Goal: Task Accomplishment & Management: Use online tool/utility

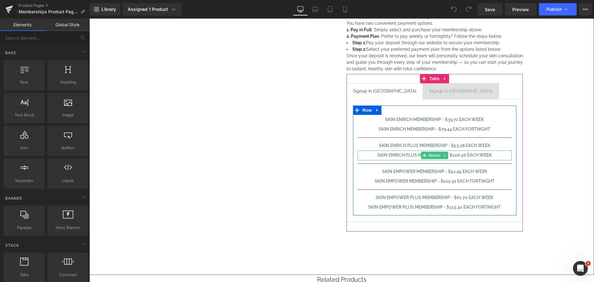
click at [471, 155] on span "Skin Enrich PLUS Membership - $106.56 each week" at bounding box center [435, 155] width 115 height 7
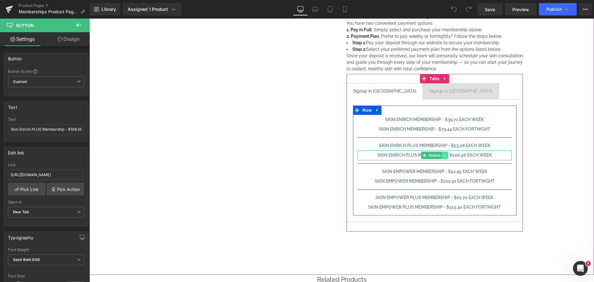
click at [444, 155] on icon at bounding box center [444, 155] width 1 height 2
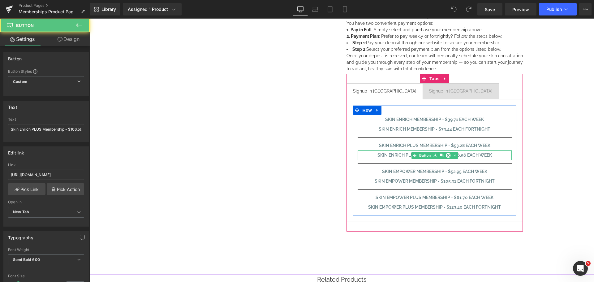
click at [464, 154] on span "Skin Enrich PLUS Membership - $106.56 each week" at bounding box center [435, 155] width 115 height 7
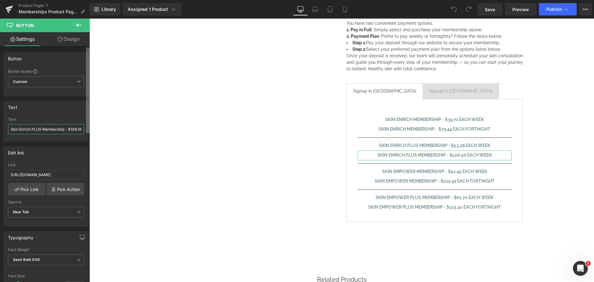
scroll to position [0, 23]
drag, startPoint x: 135, startPoint y: 147, endPoint x: 100, endPoint y: 128, distance: 39.6
click at [72, 129] on input "Skin Enrich PLUS Membership - $106.56 each week" at bounding box center [46, 129] width 76 height 10
drag, startPoint x: 70, startPoint y: 129, endPoint x: 89, endPoint y: 129, distance: 19.2
click at [89, 129] on div "Button Button Styles Custom Custom Setup Global Style Custom Setup Global Style…" at bounding box center [45, 165] width 90 height 239
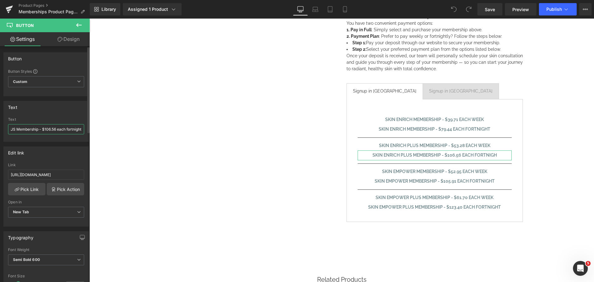
scroll to position [0, 28]
type input "Skin Enrich PLUS Membership - $106.56 each fortnight"
click at [543, 9] on button "Publish" at bounding box center [558, 9] width 38 height 12
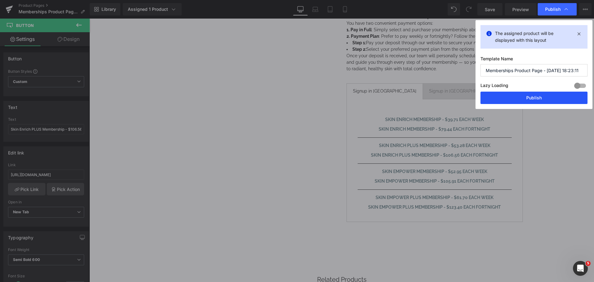
click at [525, 100] on button "Publish" at bounding box center [534, 98] width 107 height 12
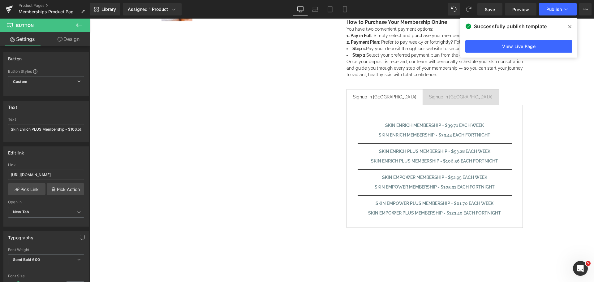
scroll to position [186, 0]
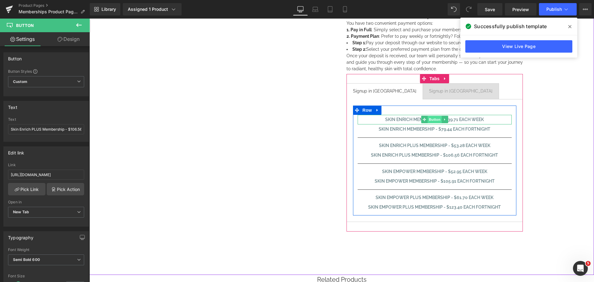
click at [431, 120] on span "Button" at bounding box center [435, 119] width 14 height 7
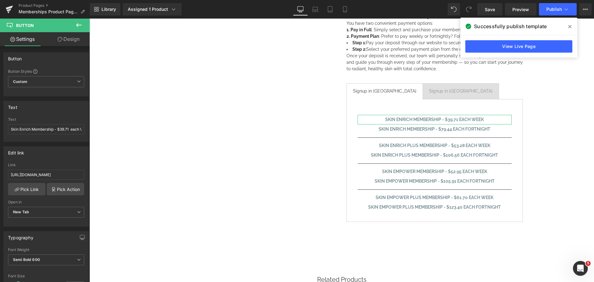
click at [76, 39] on link "Design" at bounding box center [68, 39] width 45 height 14
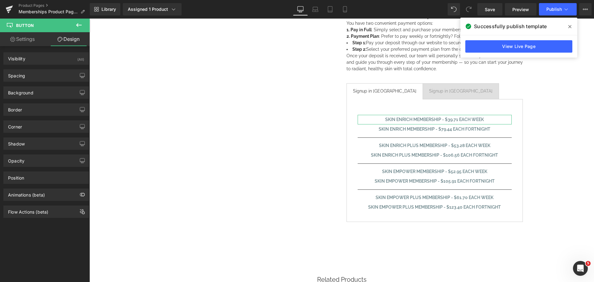
click at [20, 39] on link "Settings" at bounding box center [22, 39] width 45 height 14
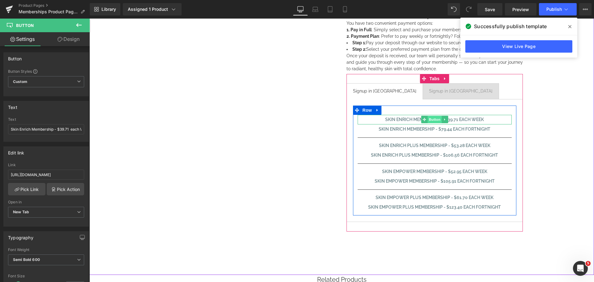
click at [431, 118] on span "Button" at bounding box center [435, 119] width 14 height 7
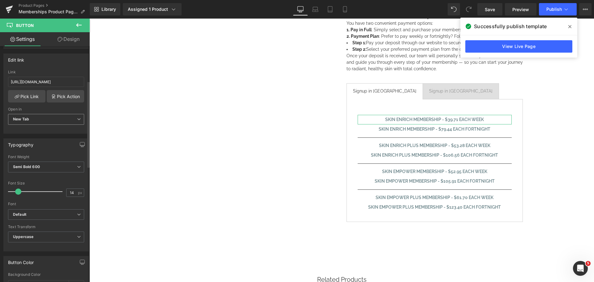
scroll to position [124, 0]
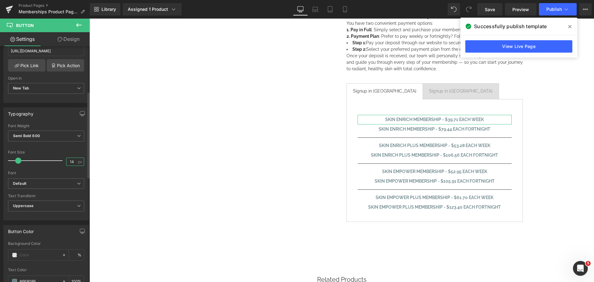
click at [69, 161] on input "14" at bounding box center [72, 162] width 11 height 8
click at [82, 115] on icon "button" at bounding box center [83, 115] width 2 height 1
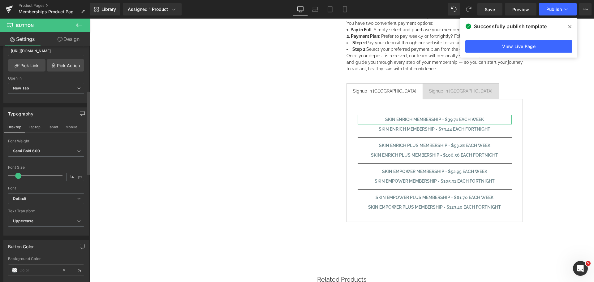
click at [80, 112] on icon "button" at bounding box center [82, 113] width 5 height 5
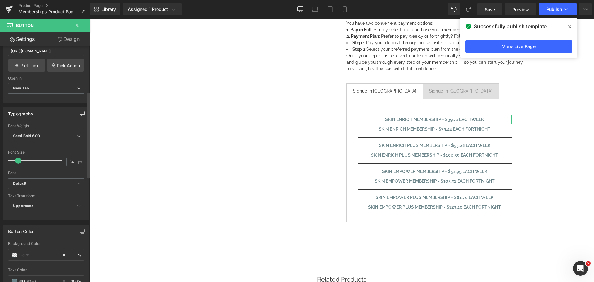
click at [80, 115] on icon "button" at bounding box center [82, 113] width 5 height 5
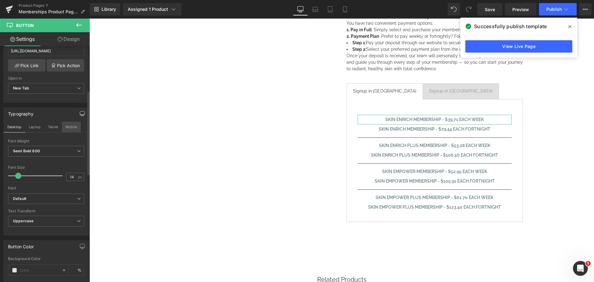
click at [68, 127] on button "Mobile" at bounding box center [71, 127] width 19 height 11
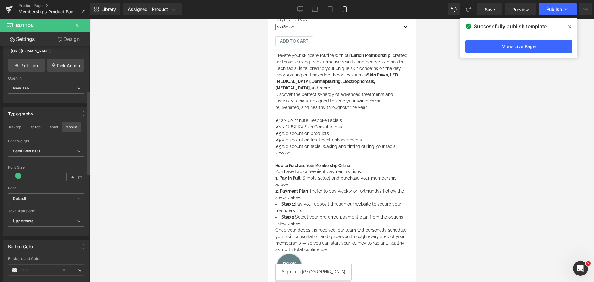
type input "100"
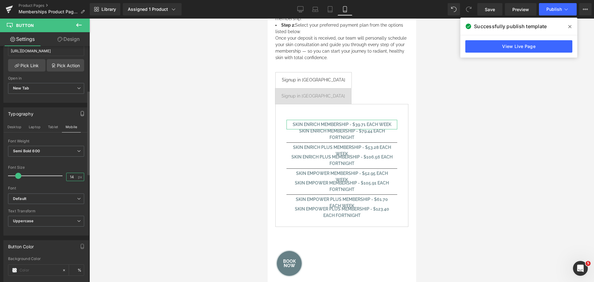
click at [73, 177] on input "14" at bounding box center [72, 177] width 11 height 8
type input "12"
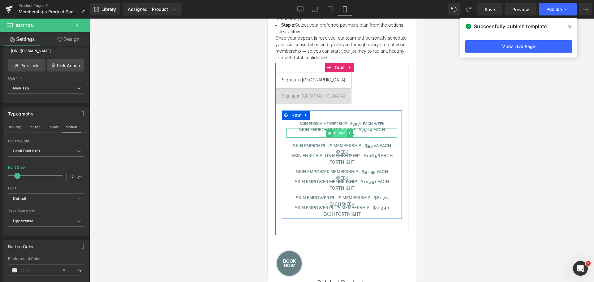
click at [339, 129] on span "Button" at bounding box center [339, 132] width 14 height 7
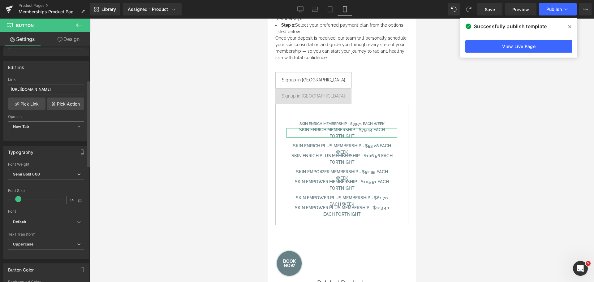
scroll to position [93, 0]
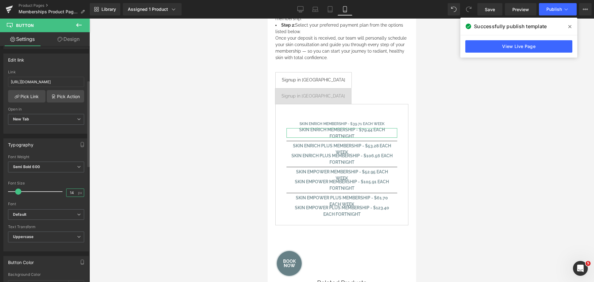
click at [73, 193] on input "14" at bounding box center [72, 193] width 11 height 8
type input "12"
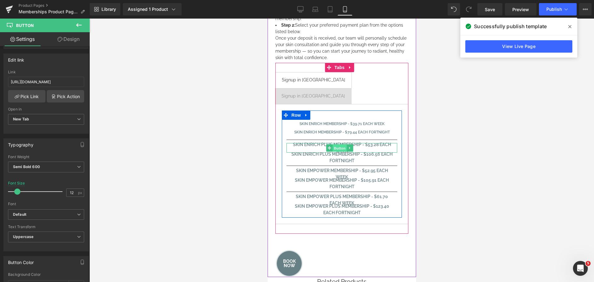
click at [338, 144] on span "Button" at bounding box center [339, 147] width 14 height 7
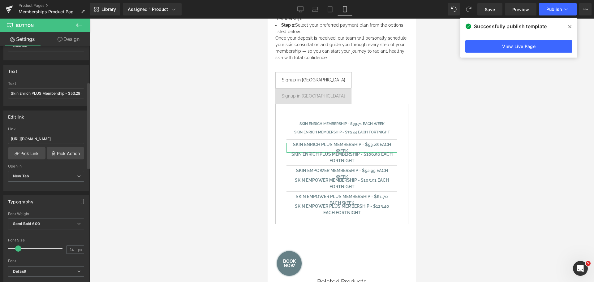
scroll to position [124, 0]
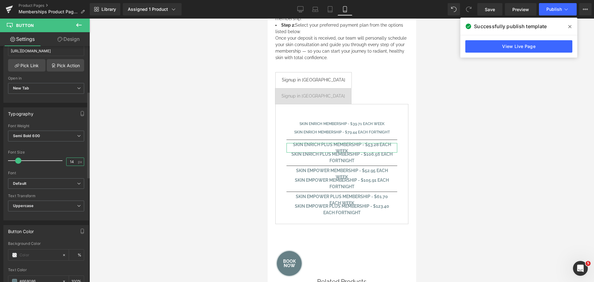
click at [72, 162] on input "14" at bounding box center [72, 162] width 11 height 8
type input "12"
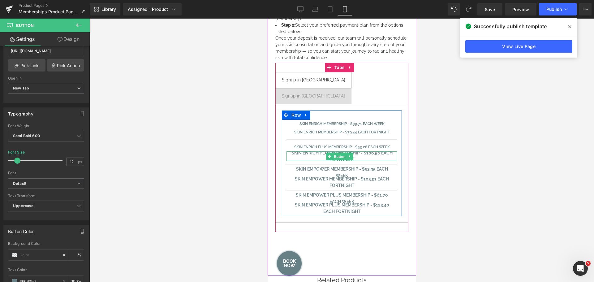
click at [333, 153] on span "Button" at bounding box center [339, 156] width 14 height 7
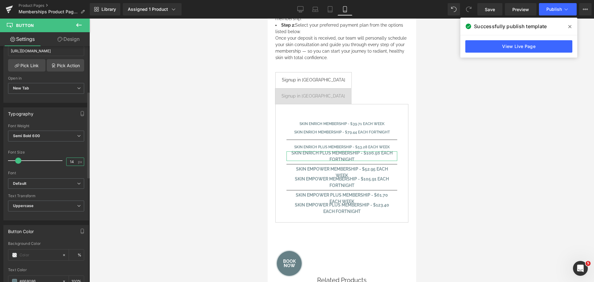
click at [73, 162] on input "14" at bounding box center [72, 162] width 11 height 8
type input "12"
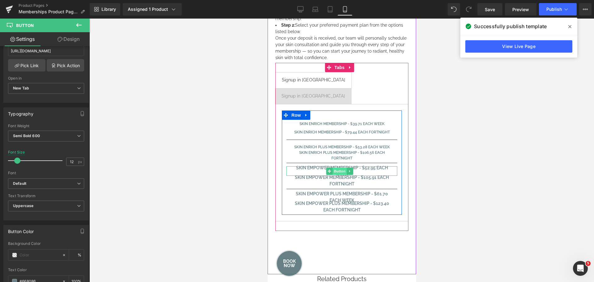
click at [342, 167] on span "Button" at bounding box center [339, 170] width 14 height 7
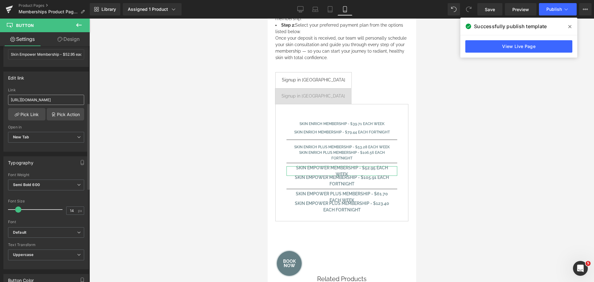
scroll to position [155, 0]
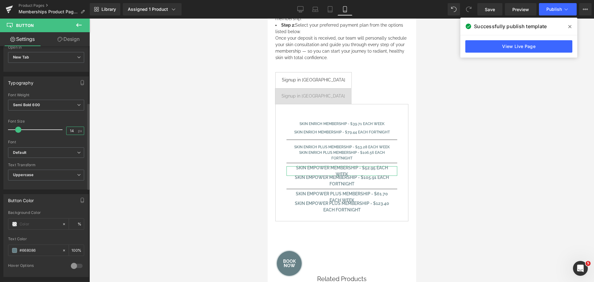
click at [73, 129] on input "14" at bounding box center [72, 131] width 11 height 8
type input "12"
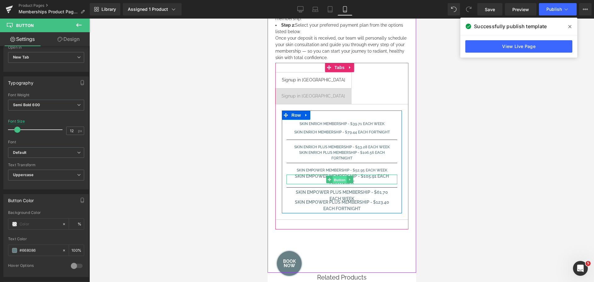
click at [336, 176] on span "Button" at bounding box center [339, 179] width 14 height 7
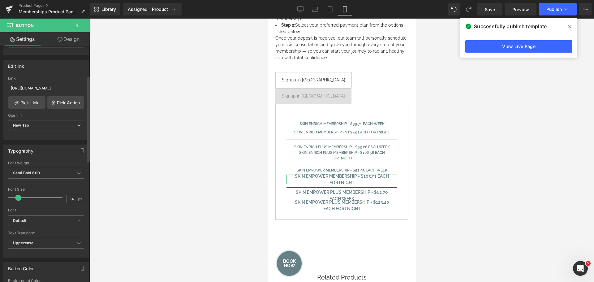
scroll to position [93, 0]
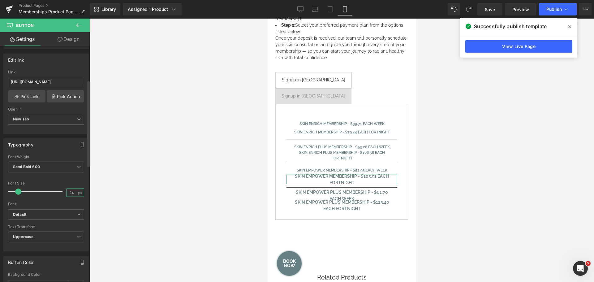
click at [72, 191] on input "14" at bounding box center [72, 193] width 11 height 8
type input "12"
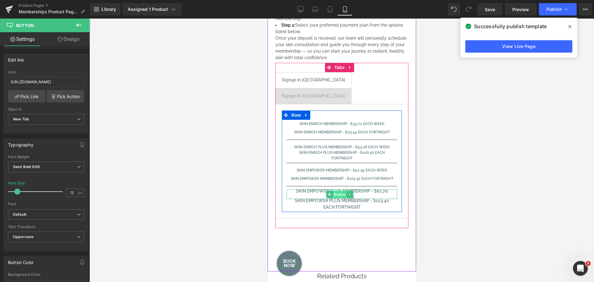
click at [341, 191] on span "Button" at bounding box center [339, 194] width 14 height 7
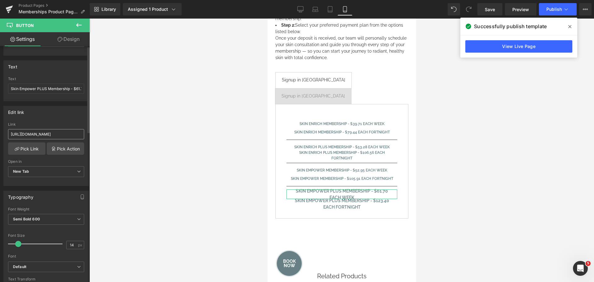
scroll to position [124, 0]
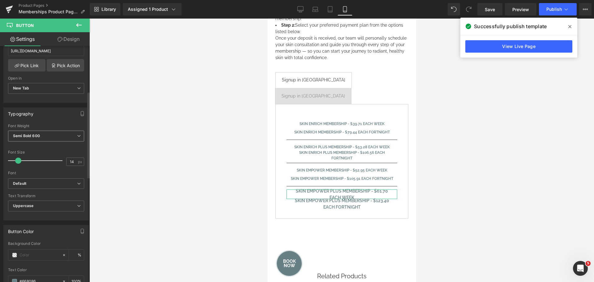
click at [50, 136] on span "Semi Bold 600" at bounding box center [46, 136] width 76 height 11
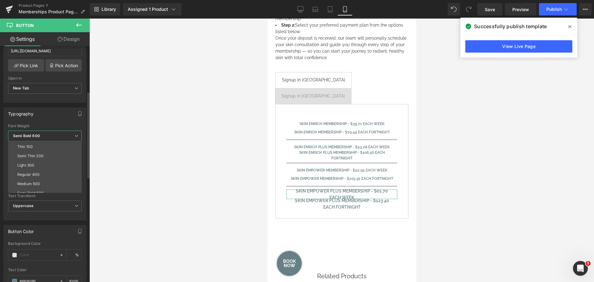
click at [59, 111] on div "Typography" at bounding box center [45, 114] width 82 height 12
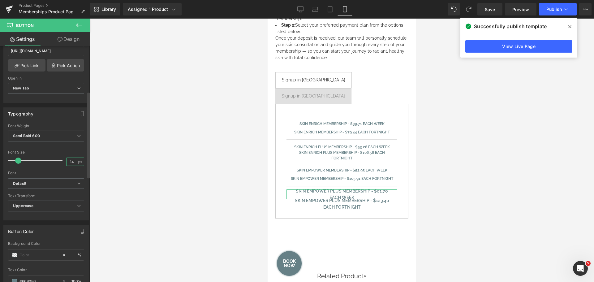
click at [74, 161] on input "14" at bounding box center [72, 162] width 11 height 8
type input "12"
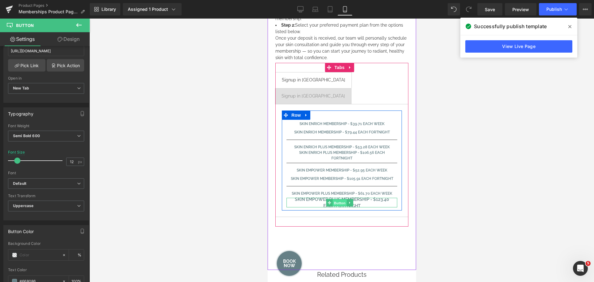
click at [337, 199] on span "Button" at bounding box center [339, 202] width 14 height 7
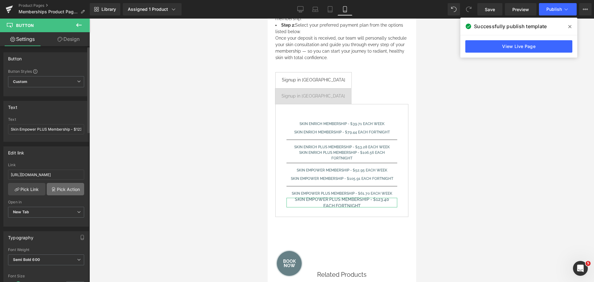
click at [64, 190] on link "Pick Action" at bounding box center [65, 189] width 37 height 12
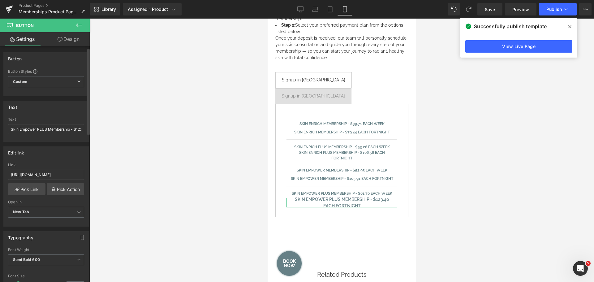
scroll to position [124, 0]
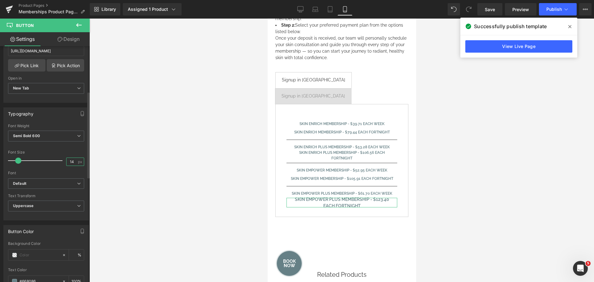
click at [70, 163] on input "14" at bounding box center [72, 162] width 11 height 8
type input "12"
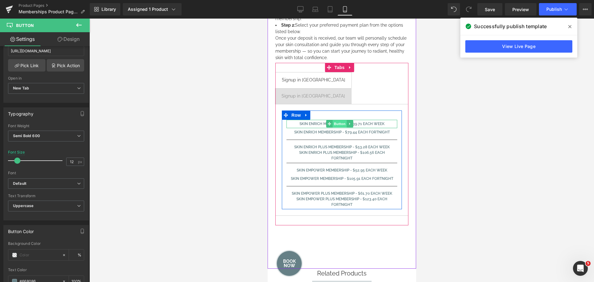
click at [338, 120] on span "Button" at bounding box center [339, 123] width 14 height 7
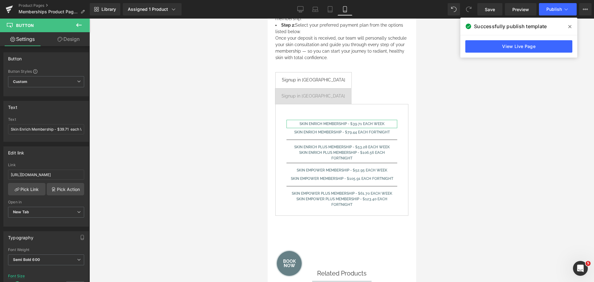
click at [71, 41] on link "Design" at bounding box center [68, 39] width 45 height 14
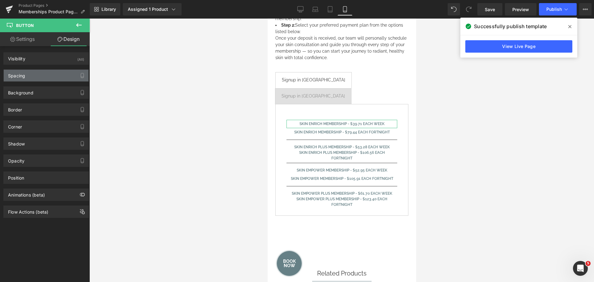
click at [34, 76] on div "Spacing" at bounding box center [46, 76] width 85 height 12
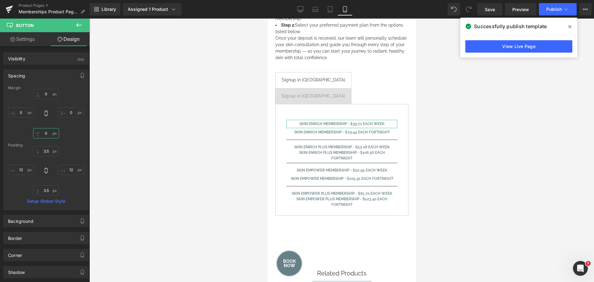
click at [43, 133] on input "0" at bounding box center [46, 133] width 26 height 10
type input "10"
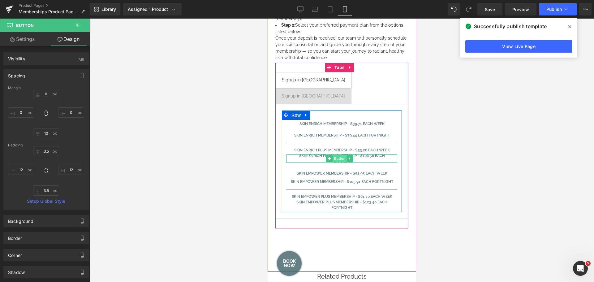
click at [338, 155] on span "Button" at bounding box center [339, 158] width 14 height 7
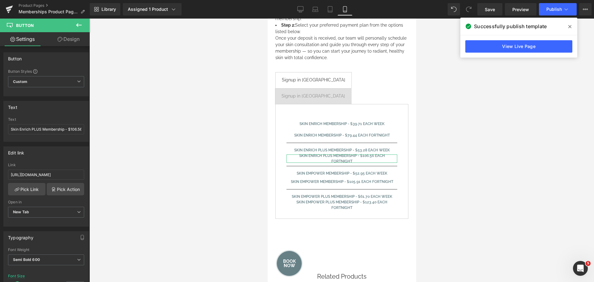
click at [76, 41] on link "Design" at bounding box center [68, 39] width 45 height 14
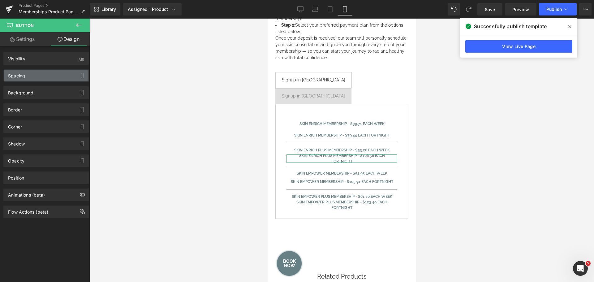
click at [38, 74] on div "Spacing" at bounding box center [46, 76] width 85 height 12
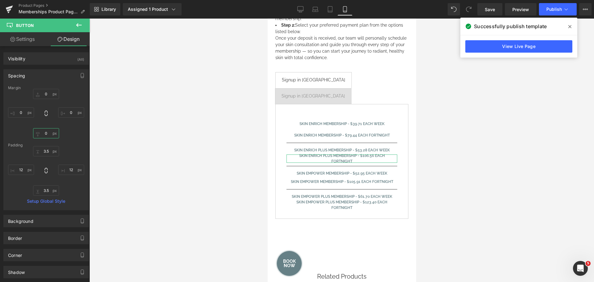
click at [40, 135] on input "0" at bounding box center [46, 133] width 26 height 10
type input "1"
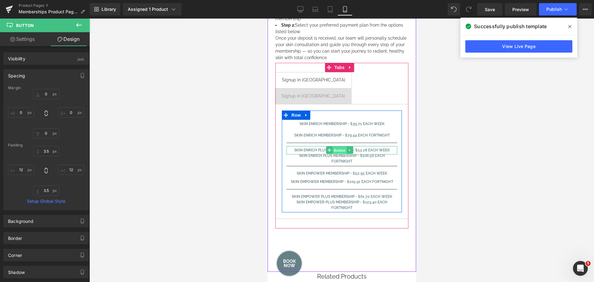
click at [339, 147] on span "Button" at bounding box center [339, 150] width 14 height 7
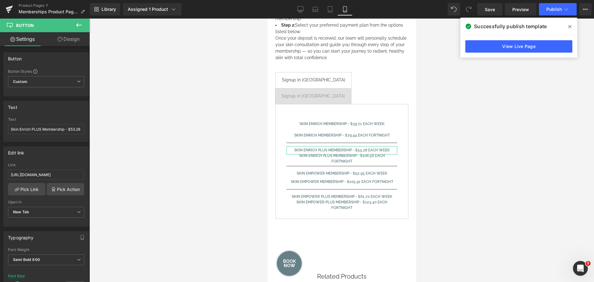
click at [66, 41] on link "Design" at bounding box center [68, 39] width 45 height 14
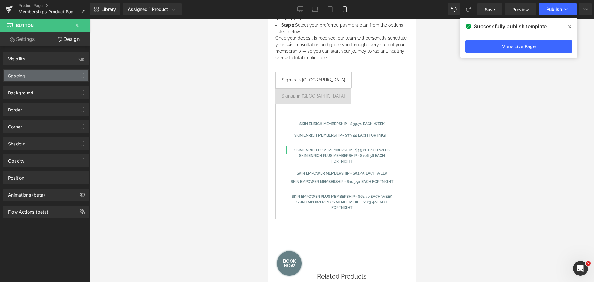
click at [38, 76] on div "Spacing" at bounding box center [46, 76] width 85 height 12
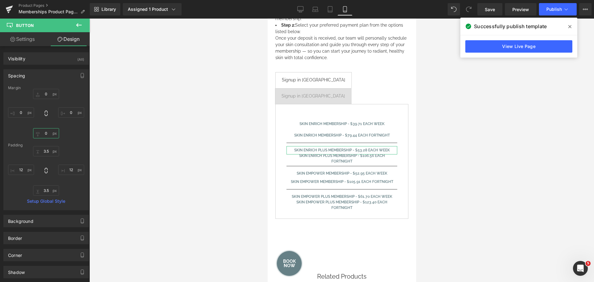
click at [43, 132] on input "0" at bounding box center [46, 133] width 26 height 10
type input "10"
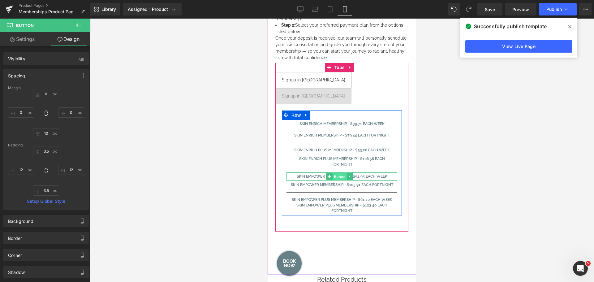
click at [339, 173] on span "Button" at bounding box center [339, 176] width 14 height 7
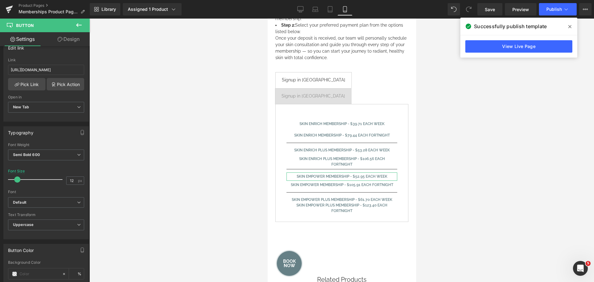
scroll to position [31, 0]
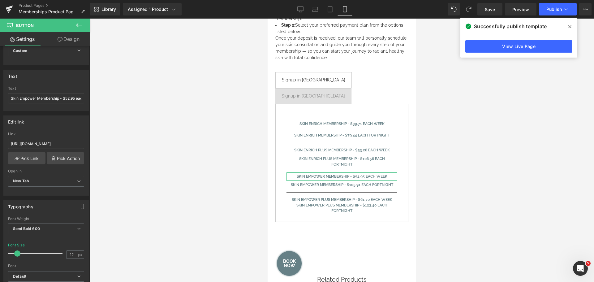
click at [70, 39] on link "Design" at bounding box center [68, 39] width 45 height 14
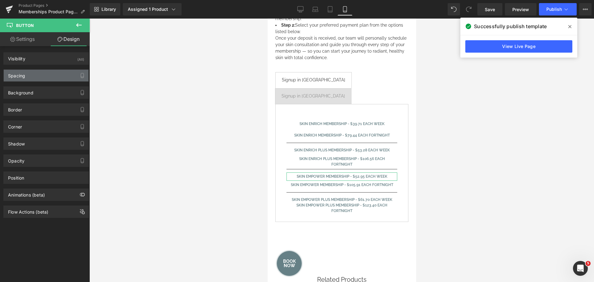
click at [29, 78] on div "Spacing" at bounding box center [46, 76] width 85 height 12
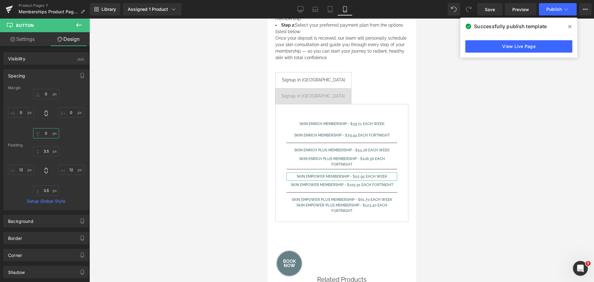
click at [44, 132] on input "0" at bounding box center [46, 133] width 26 height 10
type input "10"
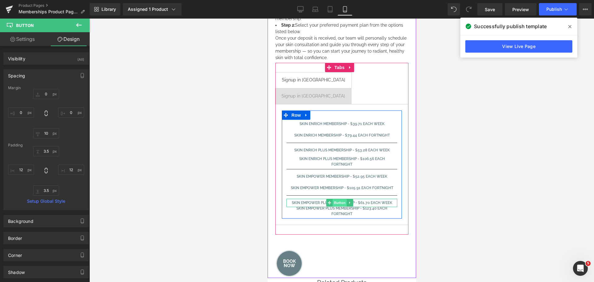
click at [336, 199] on span "Button" at bounding box center [339, 202] width 14 height 7
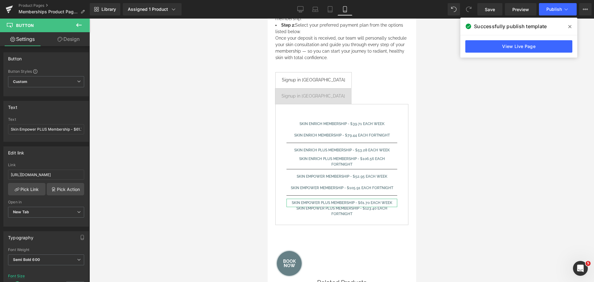
click at [71, 38] on link "Design" at bounding box center [68, 39] width 45 height 14
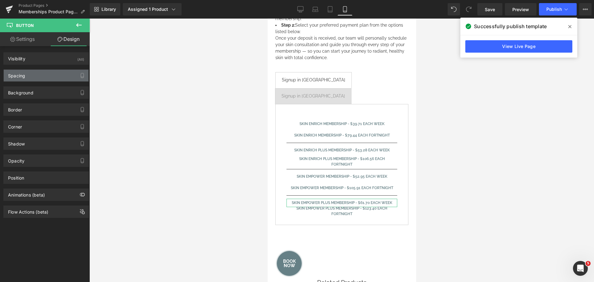
click at [42, 76] on div "Spacing" at bounding box center [46, 76] width 85 height 12
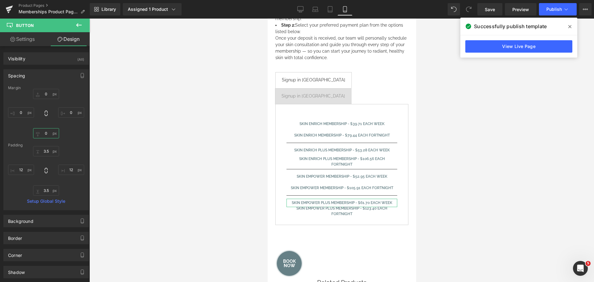
click at [42, 130] on input "0" at bounding box center [46, 133] width 26 height 10
type input "10"
click at [561, 11] on span "Publish" at bounding box center [554, 9] width 15 height 5
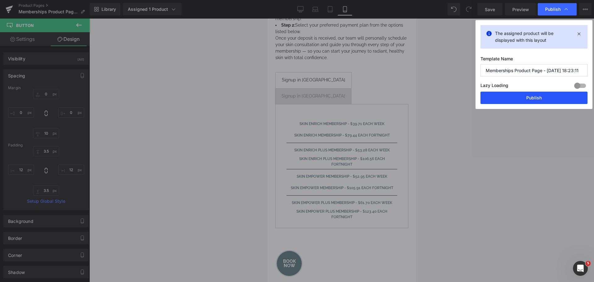
click at [537, 95] on button "Publish" at bounding box center [534, 98] width 107 height 12
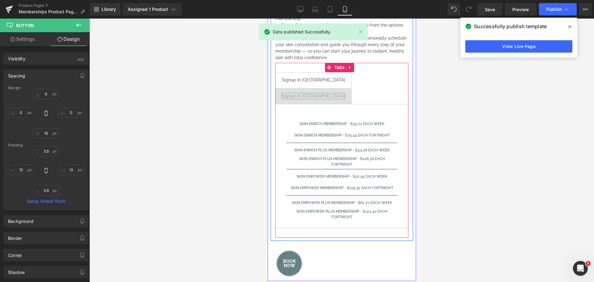
click at [345, 93] on div "Signup in [GEOGRAPHIC_DATA]" at bounding box center [312, 96] width 63 height 7
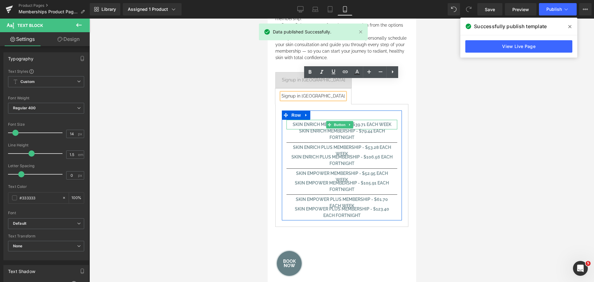
click at [341, 121] on span "Button" at bounding box center [339, 124] width 14 height 7
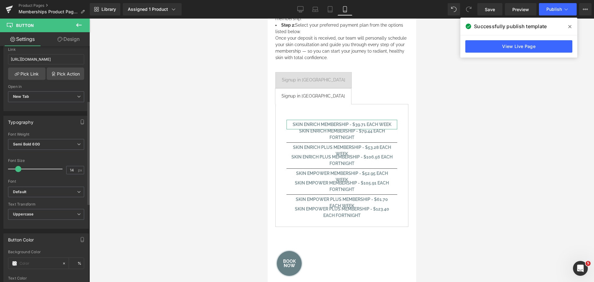
scroll to position [124, 0]
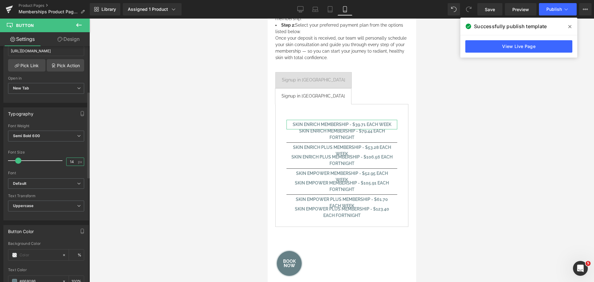
click at [73, 162] on input "14" at bounding box center [72, 162] width 11 height 8
type input "12"
click at [68, 35] on link "Design" at bounding box center [68, 39] width 45 height 14
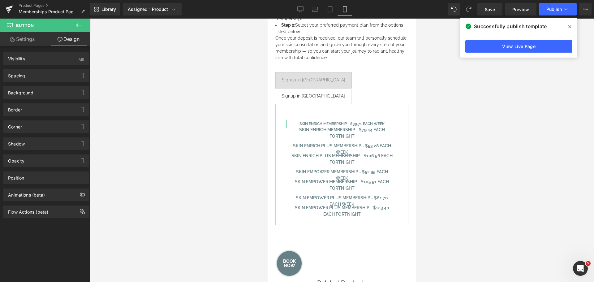
type input "0"
type input "3.5"
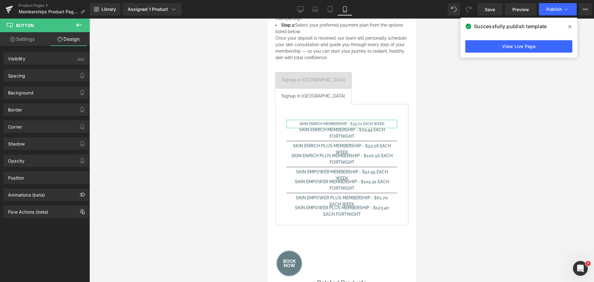
type input "12"
type input "3.5"
type input "12"
click at [40, 74] on div "Spacing" at bounding box center [46, 76] width 85 height 12
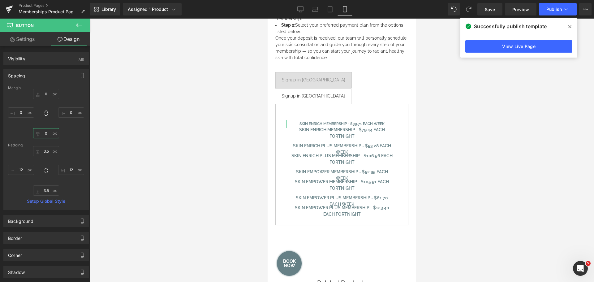
click at [40, 131] on input "0" at bounding box center [46, 133] width 26 height 10
type input "10"
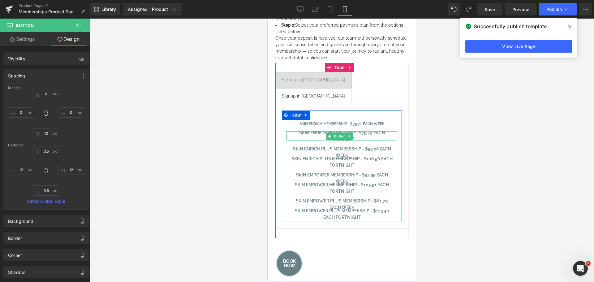
click at [332, 132] on span at bounding box center [329, 135] width 7 height 7
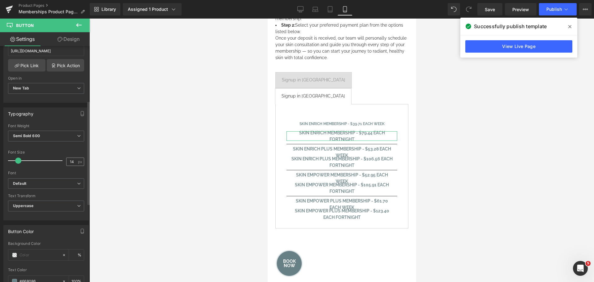
click at [75, 160] on div "14 px" at bounding box center [75, 162] width 18 height 8
click at [72, 162] on input "14" at bounding box center [72, 162] width 11 height 8
type input "12"
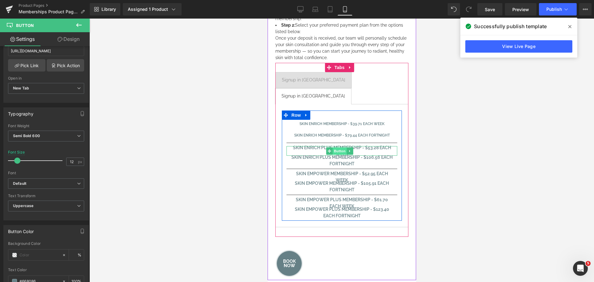
click at [336, 147] on span "Button" at bounding box center [339, 150] width 14 height 7
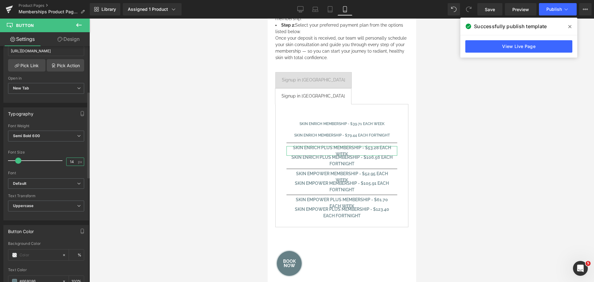
click at [72, 160] on input "14" at bounding box center [72, 162] width 11 height 8
type input "12"
click at [74, 37] on link "Design" at bounding box center [68, 39] width 45 height 14
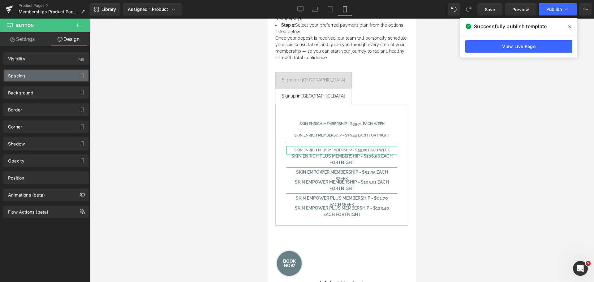
drag, startPoint x: 27, startPoint y: 75, endPoint x: 28, endPoint y: 78, distance: 3.2
click at [27, 75] on div "Spacing" at bounding box center [46, 76] width 85 height 12
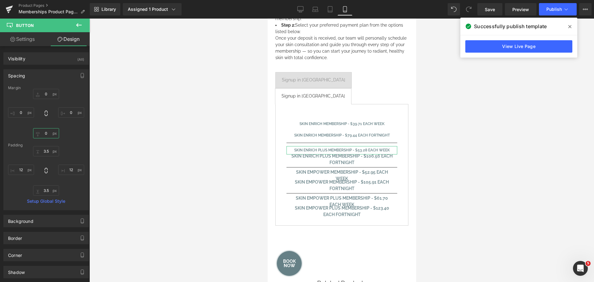
click at [43, 132] on input "0" at bounding box center [46, 133] width 26 height 10
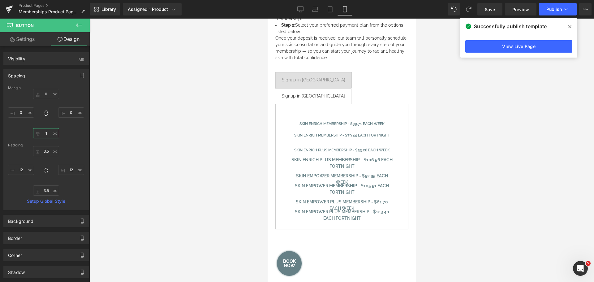
type input "10"
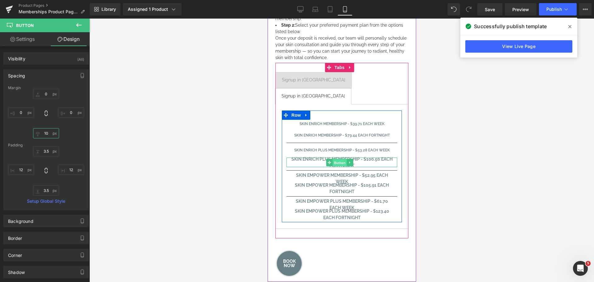
drag, startPoint x: 341, startPoint y: 152, endPoint x: 463, endPoint y: 162, distance: 122.7
click at [341, 159] on span "Button" at bounding box center [339, 162] width 14 height 7
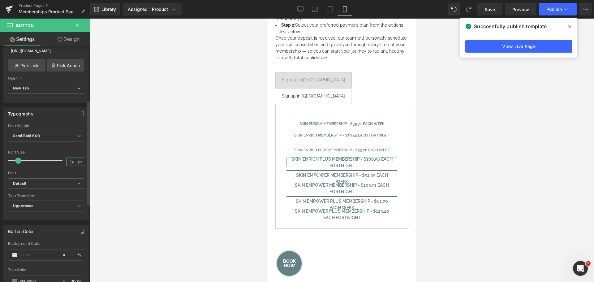
click at [72, 163] on input "14" at bounding box center [72, 162] width 11 height 8
type input "12"
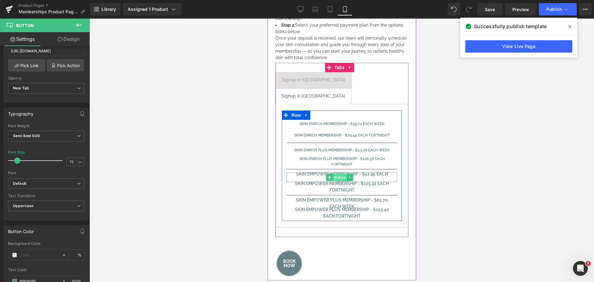
click at [334, 174] on span "Button" at bounding box center [339, 177] width 14 height 7
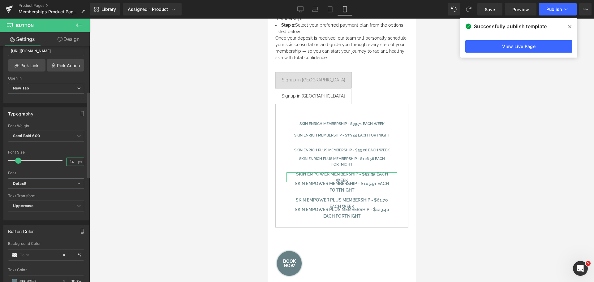
click at [74, 161] on input "14" at bounding box center [72, 162] width 11 height 8
type input "12"
click at [71, 41] on link "Design" at bounding box center [68, 39] width 45 height 14
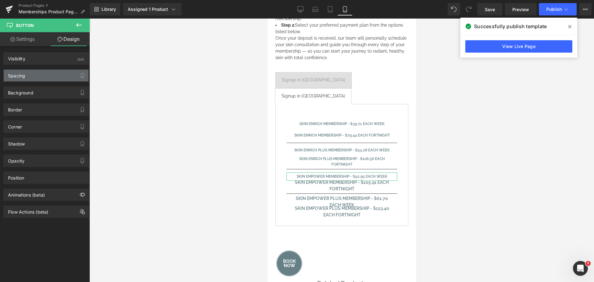
click at [30, 75] on div "Spacing" at bounding box center [46, 76] width 85 height 12
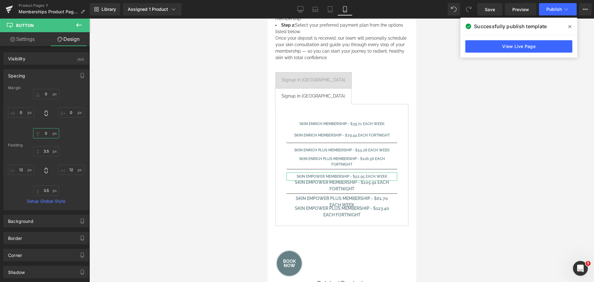
click at [44, 129] on input "0" at bounding box center [46, 133] width 26 height 10
type input "10"
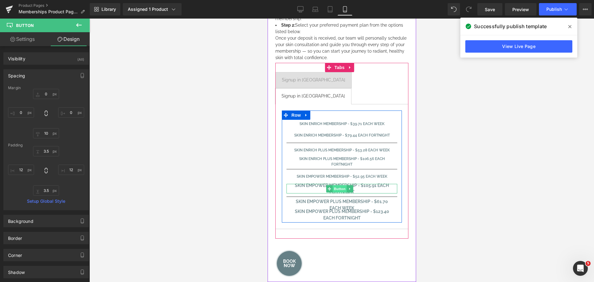
click at [340, 185] on span "Button" at bounding box center [339, 188] width 14 height 7
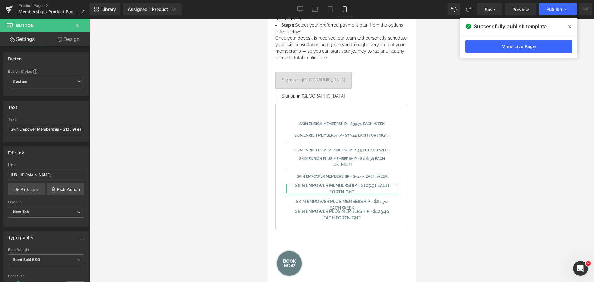
click at [74, 41] on link "Design" at bounding box center [68, 39] width 45 height 14
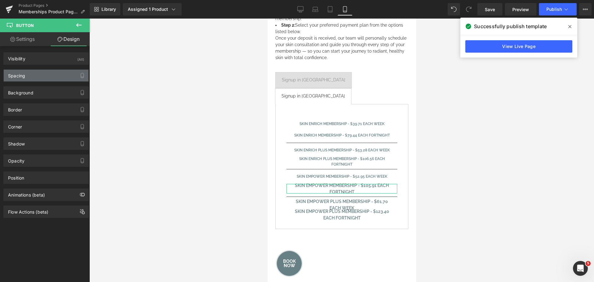
click at [38, 72] on div "Spacing" at bounding box center [46, 76] width 85 height 12
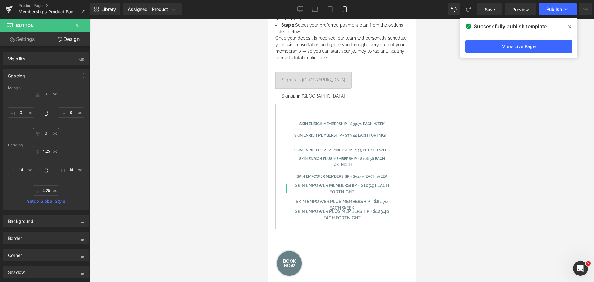
click at [42, 130] on input "0" at bounding box center [46, 133] width 26 height 10
click at [30, 37] on link "Settings" at bounding box center [22, 39] width 45 height 14
type input "100"
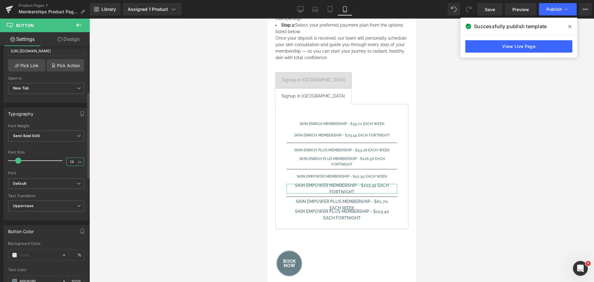
click at [70, 163] on input "14" at bounding box center [72, 162] width 11 height 8
type input "12"
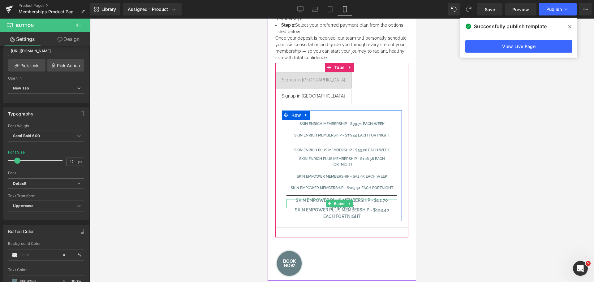
click at [338, 199] on div at bounding box center [341, 200] width 111 height 2
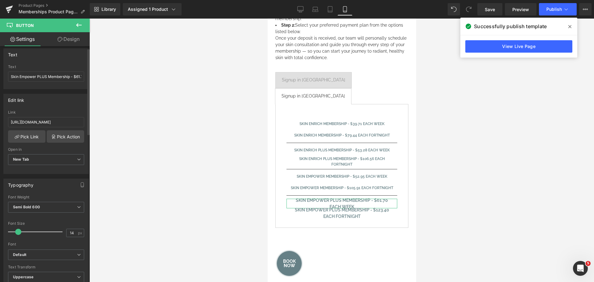
scroll to position [155, 0]
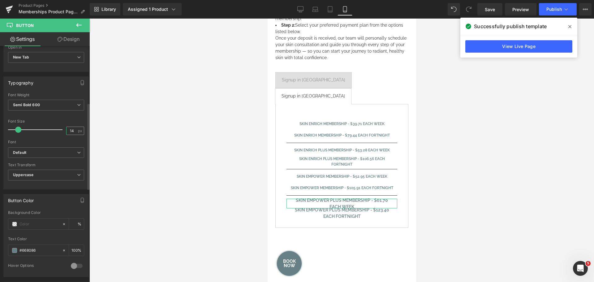
click at [72, 129] on input "14" at bounding box center [72, 131] width 11 height 8
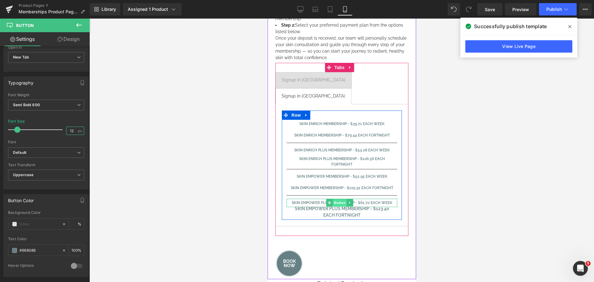
click at [336, 199] on span "Button" at bounding box center [339, 202] width 14 height 7
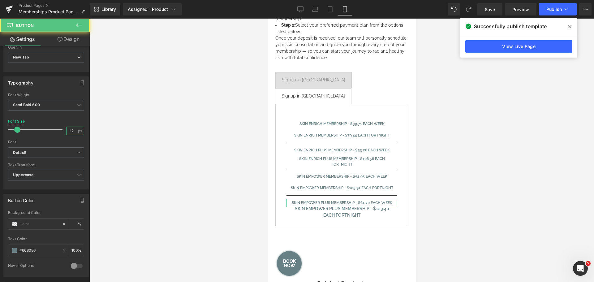
type input "12"
click at [72, 39] on link "Design" at bounding box center [68, 39] width 45 height 14
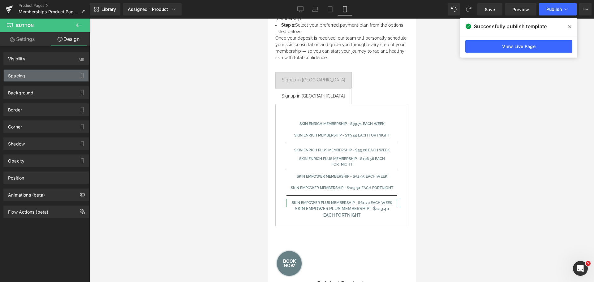
click at [23, 75] on div "Spacing" at bounding box center [16, 74] width 17 height 9
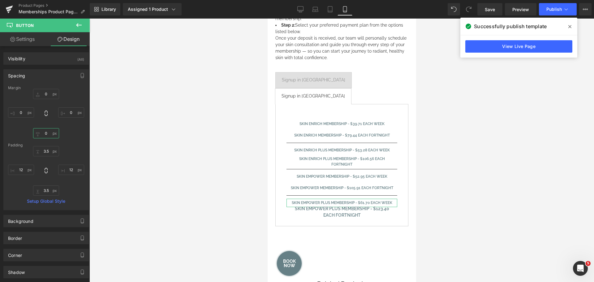
click at [42, 132] on input "0" at bounding box center [46, 133] width 26 height 10
type input "10"
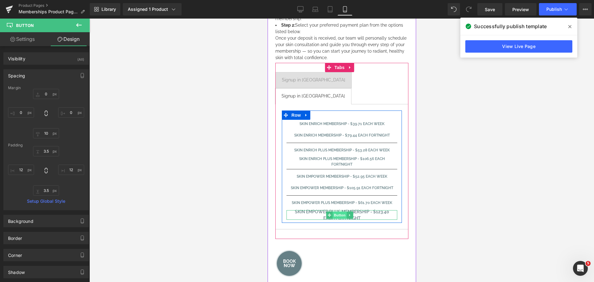
click at [336, 211] on span "Button" at bounding box center [339, 214] width 14 height 7
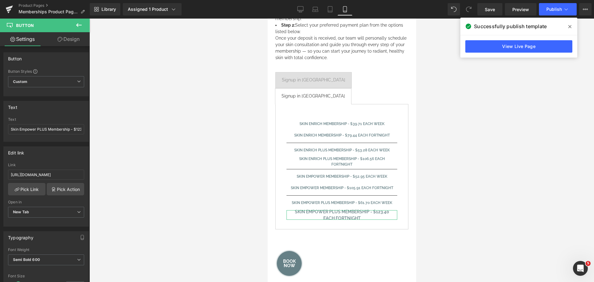
click at [68, 40] on link "Design" at bounding box center [68, 39] width 45 height 14
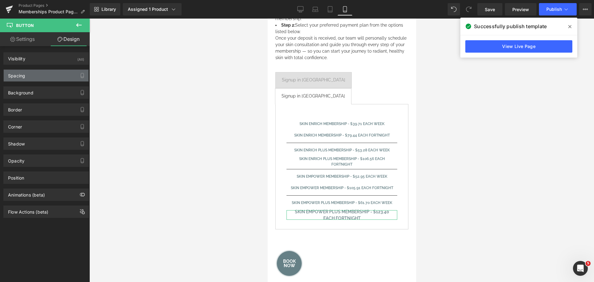
click at [32, 78] on div "Spacing" at bounding box center [46, 76] width 85 height 12
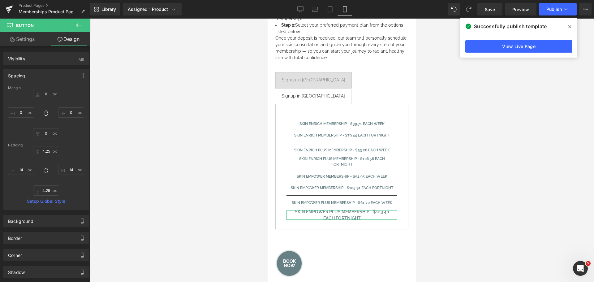
click at [32, 37] on link "Settings" at bounding box center [22, 39] width 45 height 14
type input "100"
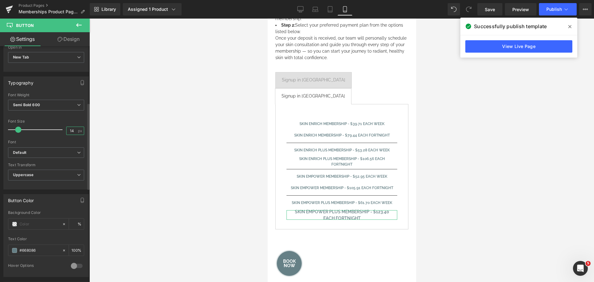
click at [72, 127] on input "14" at bounding box center [72, 131] width 11 height 8
type input "12"
click at [551, 9] on span "Publish" at bounding box center [554, 9] width 15 height 5
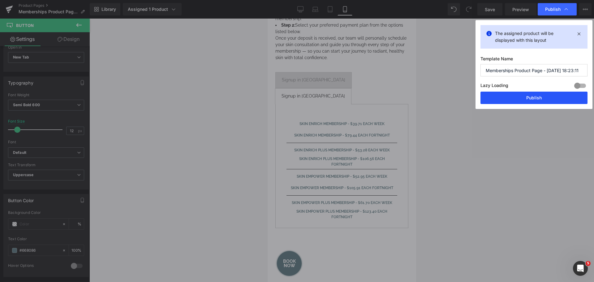
click at [532, 96] on button "Publish" at bounding box center [534, 98] width 107 height 12
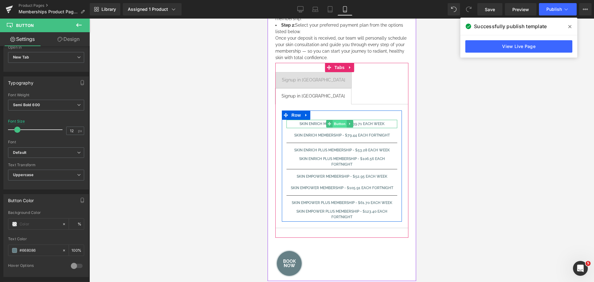
click at [342, 120] on span "Button" at bounding box center [339, 123] width 14 height 7
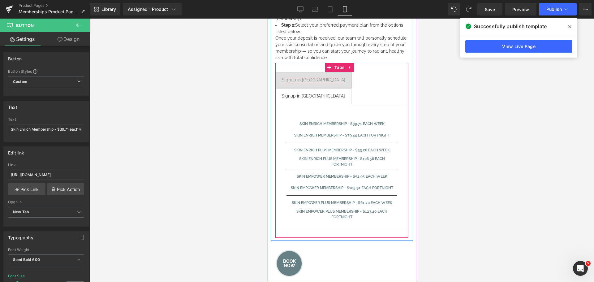
click at [291, 83] on div "Signup in [GEOGRAPHIC_DATA]" at bounding box center [313, 80] width 63 height 7
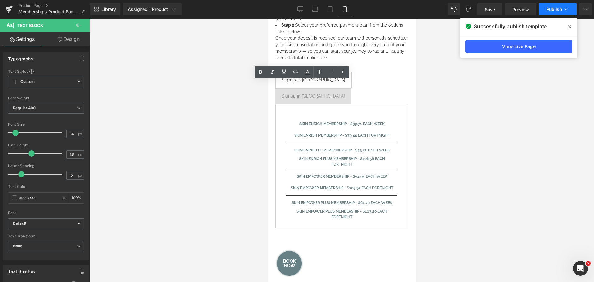
click at [554, 13] on button "Publish" at bounding box center [558, 9] width 38 height 12
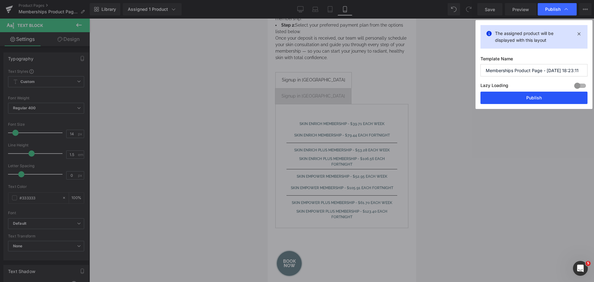
click at [527, 98] on button "Publish" at bounding box center [534, 98] width 107 height 12
